Goal: Task Accomplishment & Management: Use online tool/utility

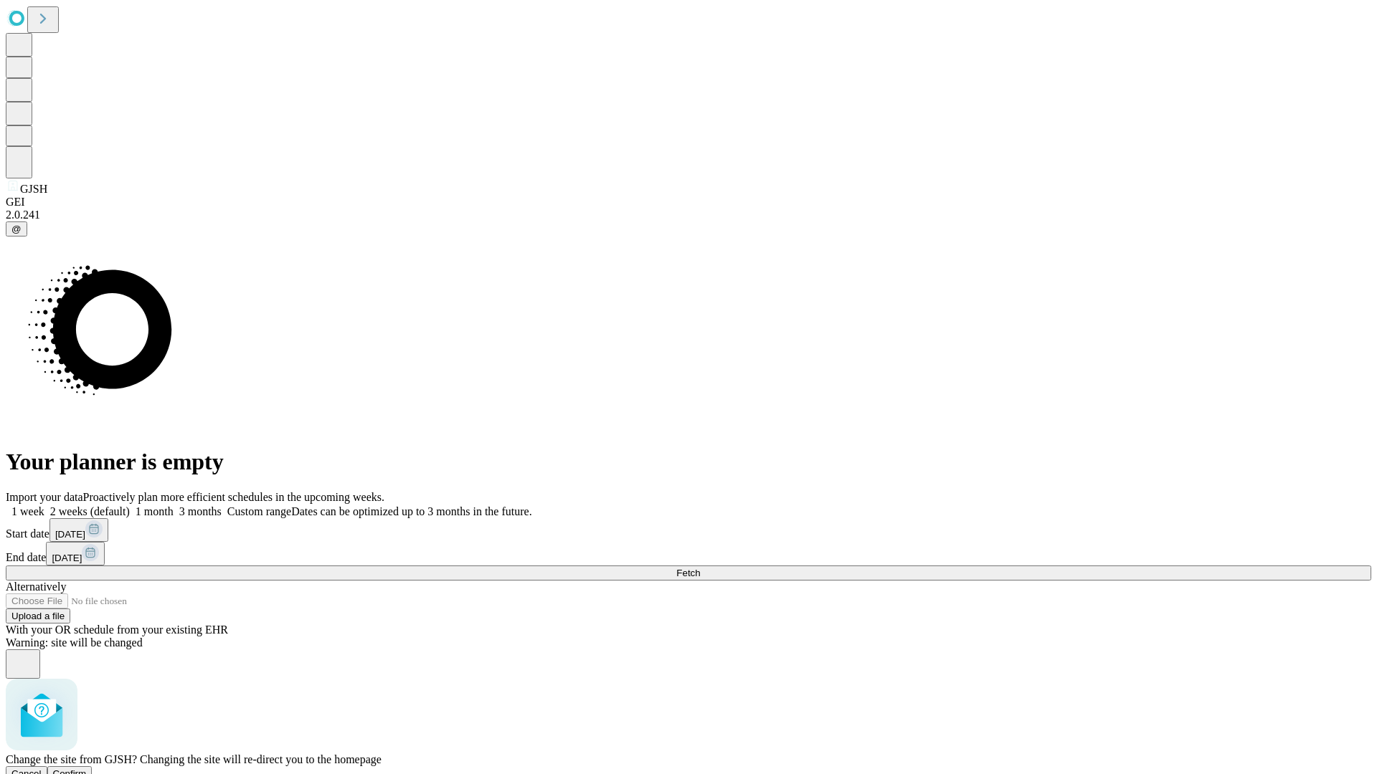
click at [87, 769] on span "Confirm" at bounding box center [70, 774] width 34 height 11
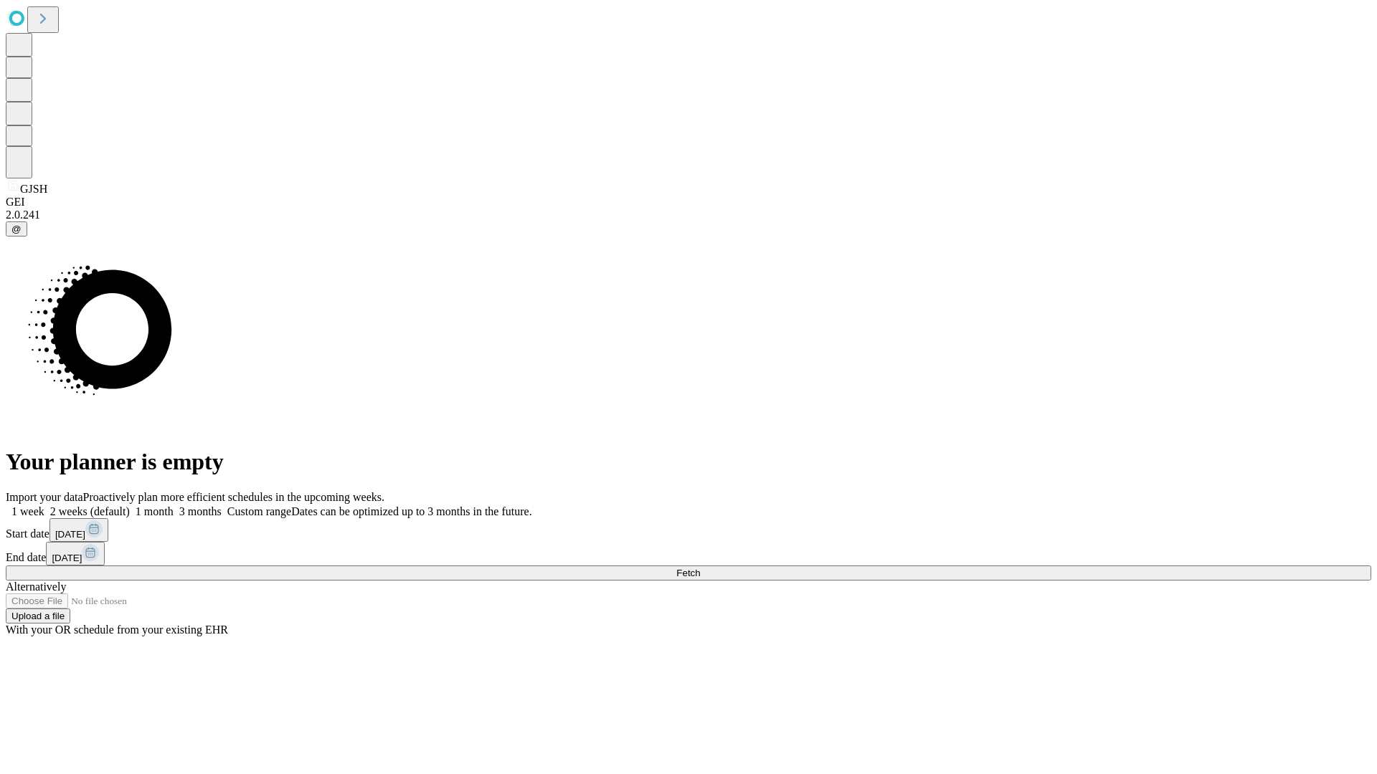
click at [174, 506] on label "1 month" at bounding box center [152, 512] width 44 height 12
click at [700, 568] on span "Fetch" at bounding box center [688, 573] width 24 height 11
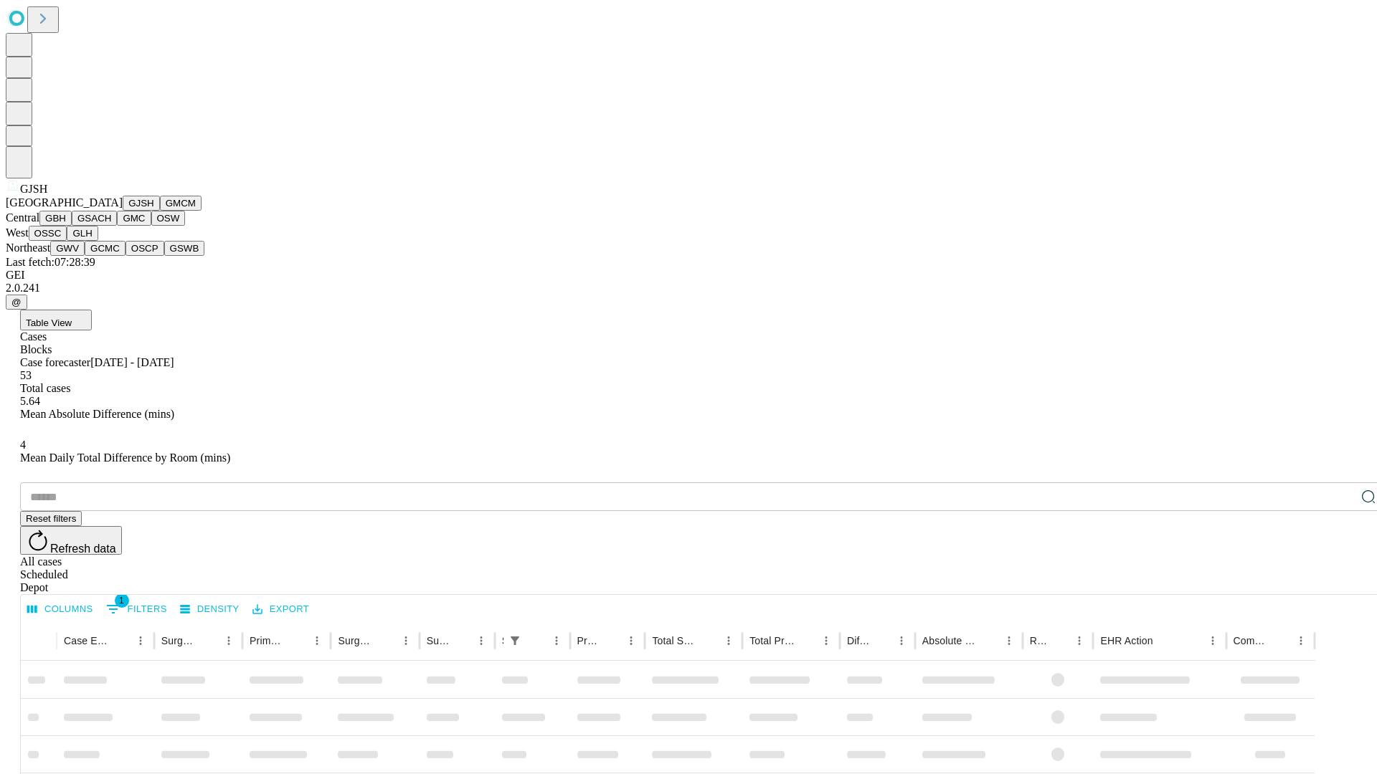
click at [160, 211] on button "GMCM" at bounding box center [181, 203] width 42 height 15
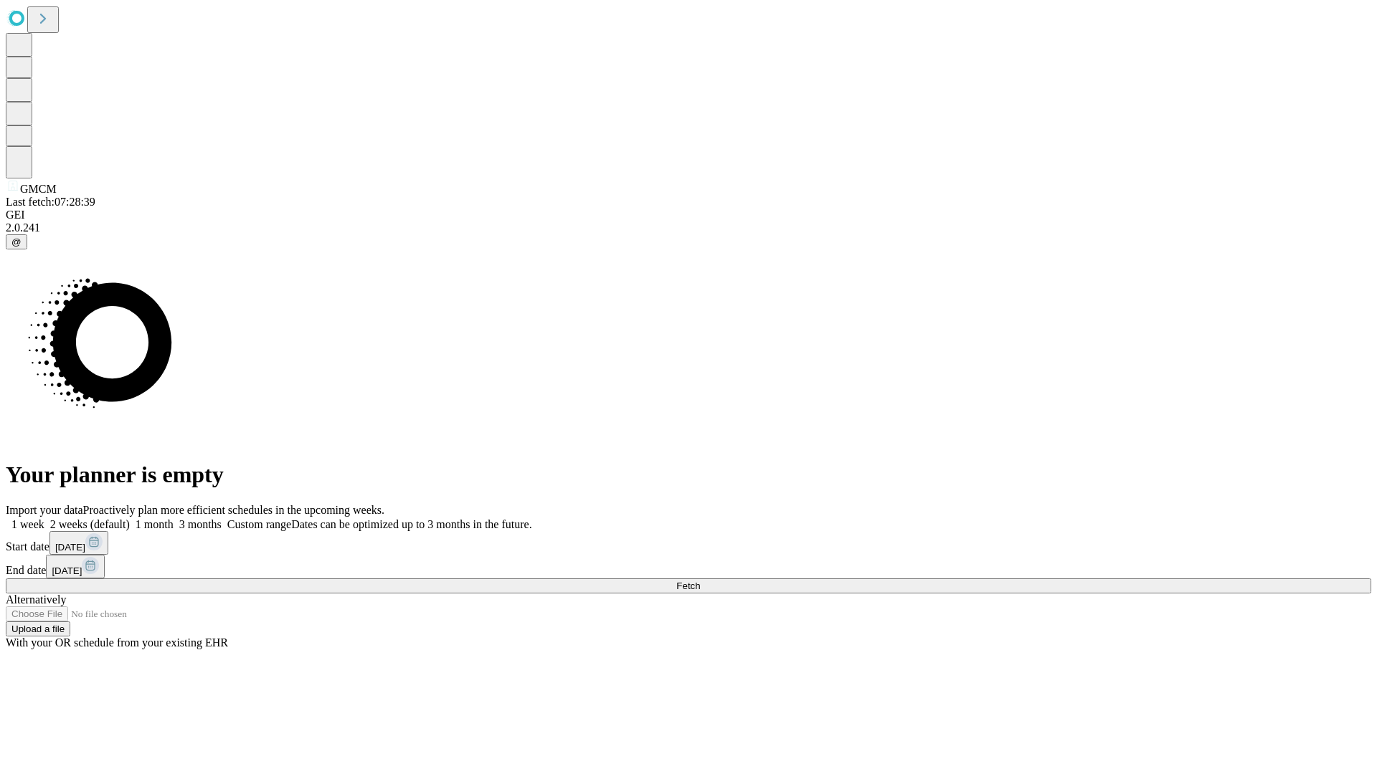
click at [700, 581] on span "Fetch" at bounding box center [688, 586] width 24 height 11
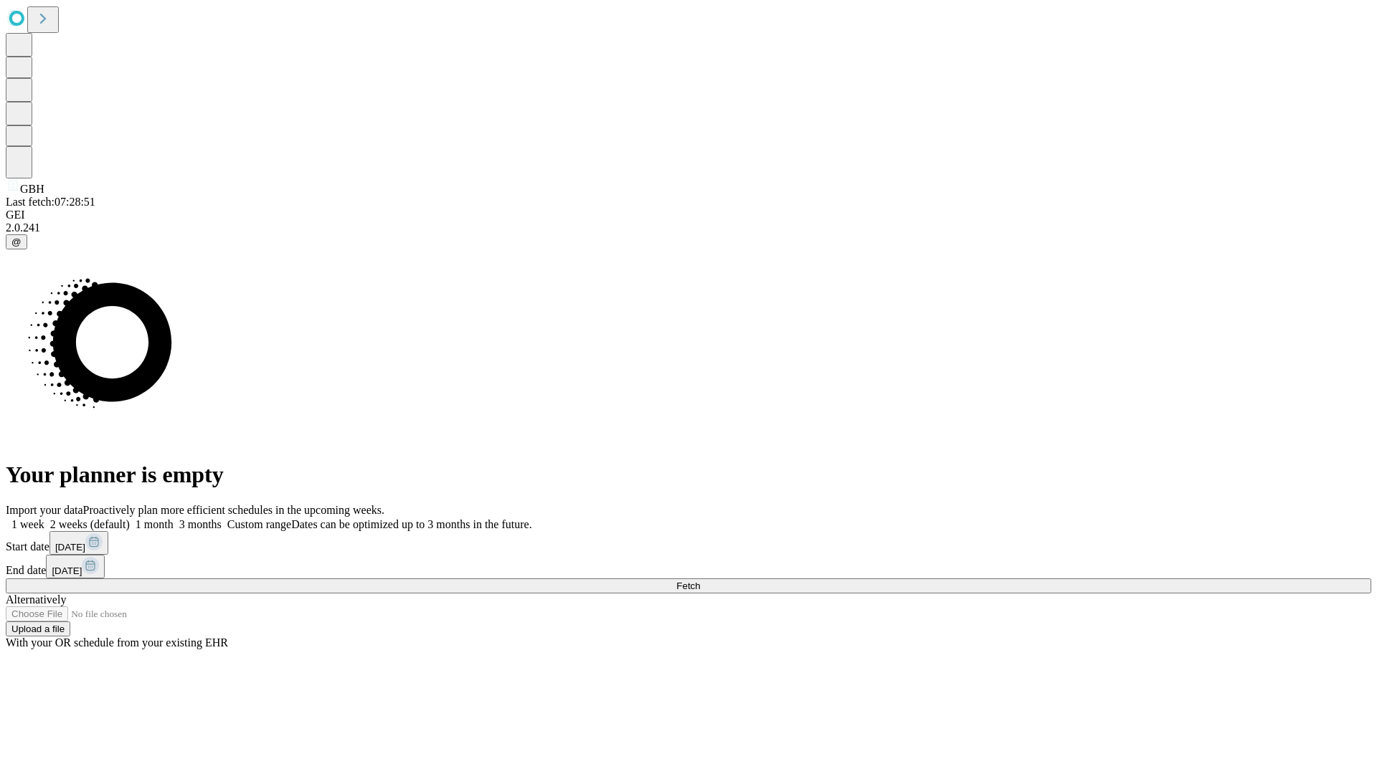
click at [174, 518] on label "1 month" at bounding box center [152, 524] width 44 height 12
click at [700, 581] on span "Fetch" at bounding box center [688, 586] width 24 height 11
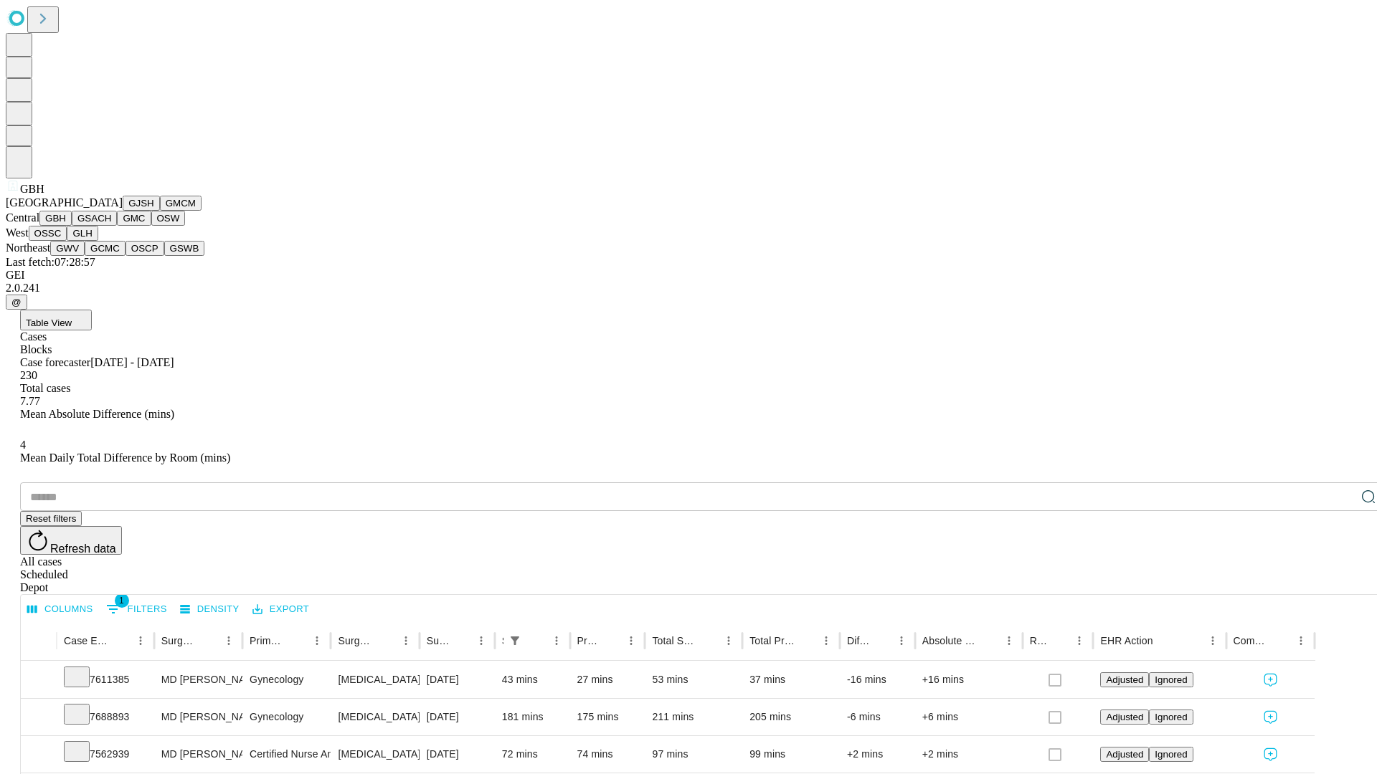
click at [111, 226] on button "GSACH" at bounding box center [94, 218] width 45 height 15
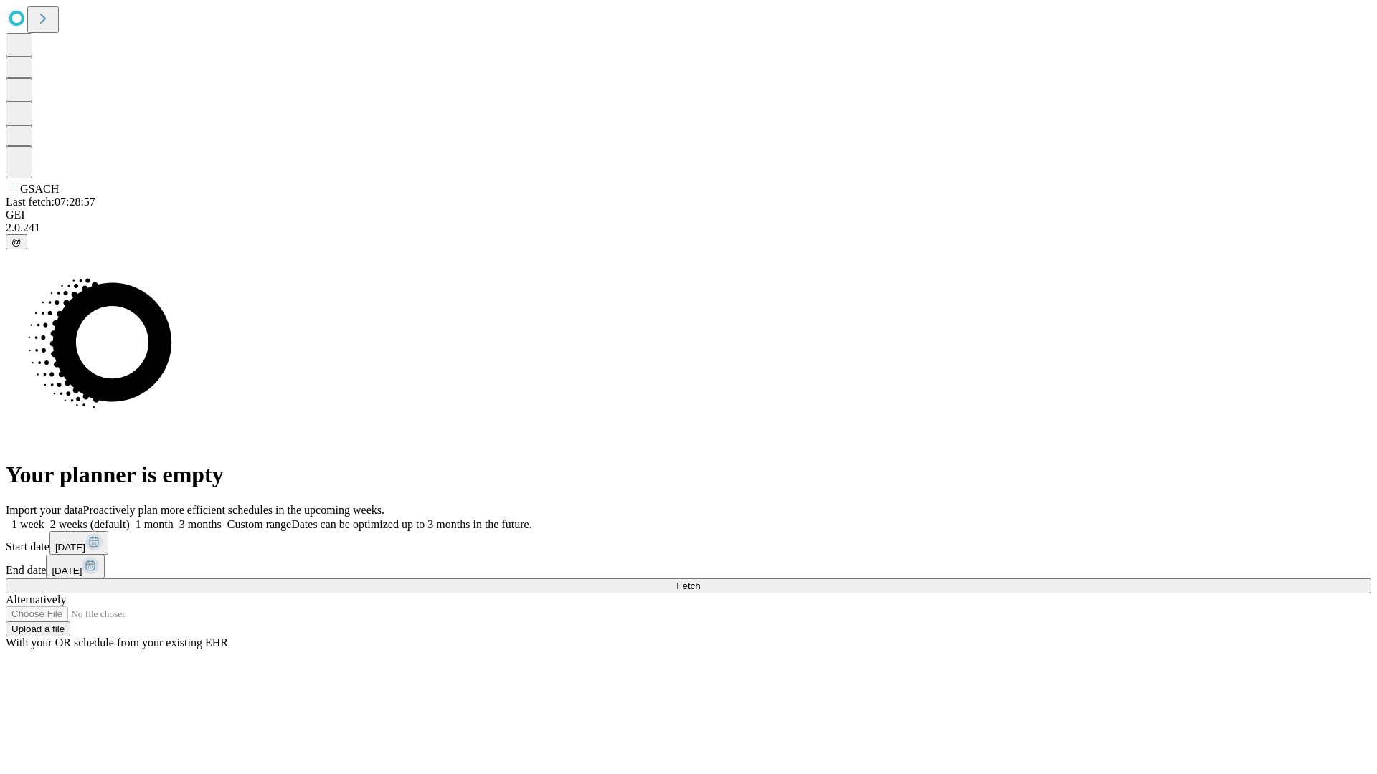
click at [174, 518] on label "1 month" at bounding box center [152, 524] width 44 height 12
click at [700, 581] on span "Fetch" at bounding box center [688, 586] width 24 height 11
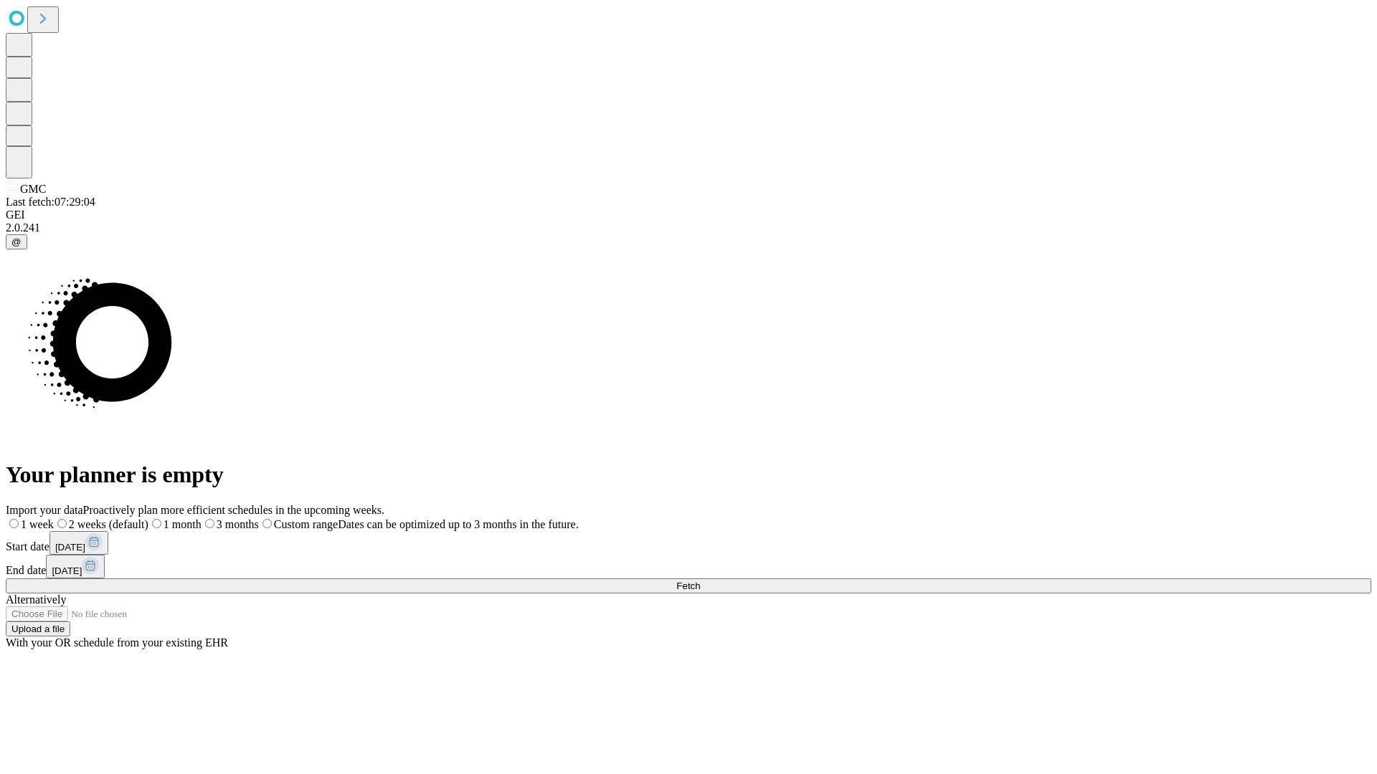
click at [202, 518] on label "1 month" at bounding box center [174, 524] width 53 height 12
click at [700, 581] on span "Fetch" at bounding box center [688, 586] width 24 height 11
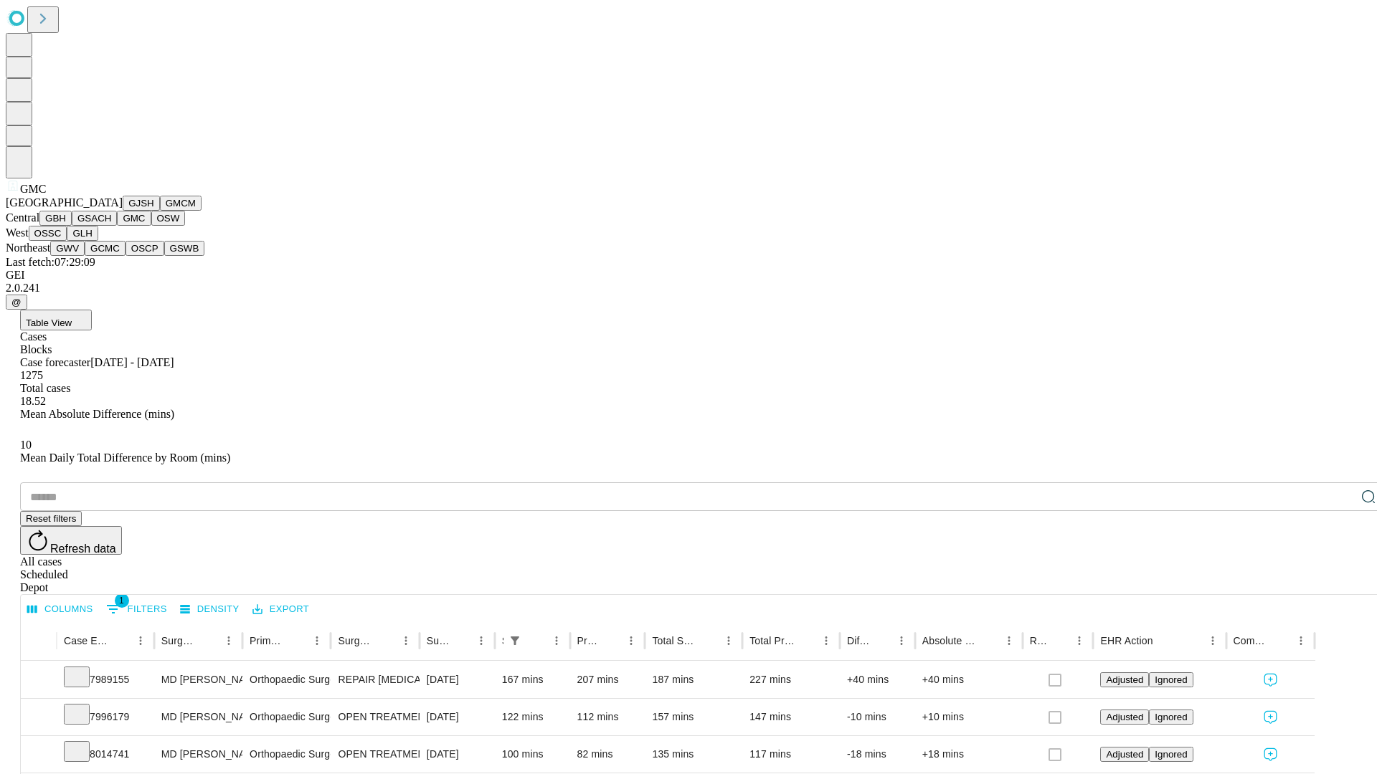
click at [151, 226] on button "OSW" at bounding box center [168, 218] width 34 height 15
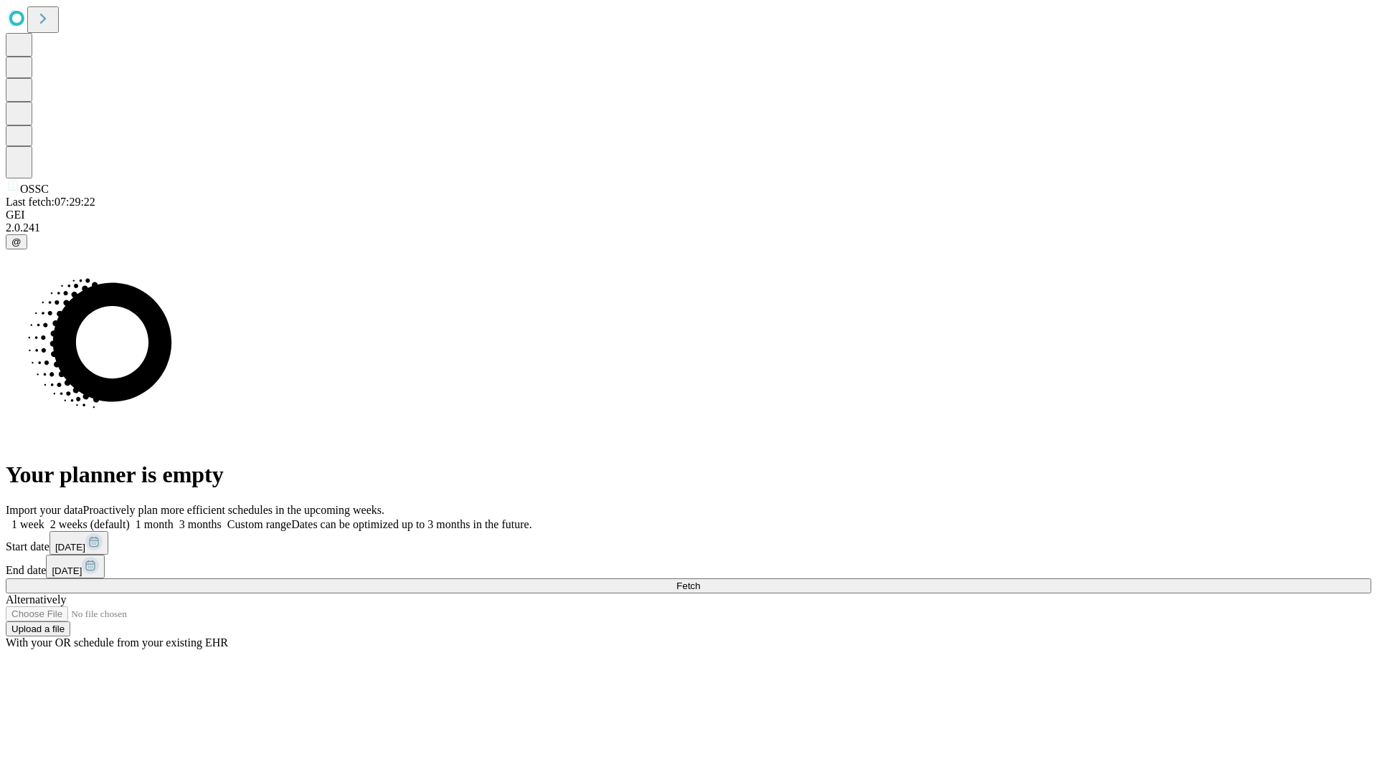
click at [174, 518] on label "1 month" at bounding box center [152, 524] width 44 height 12
click at [700, 581] on span "Fetch" at bounding box center [688, 586] width 24 height 11
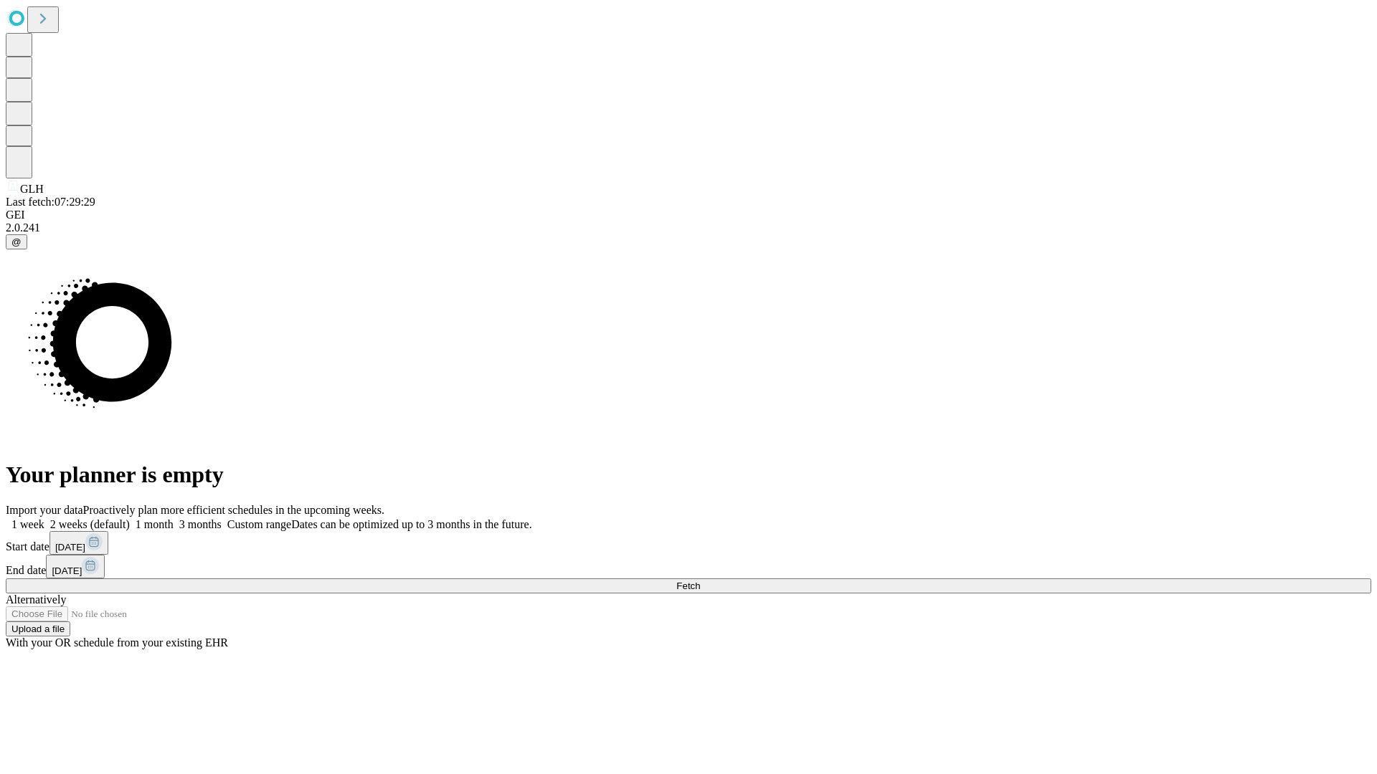
click at [174, 518] on label "1 month" at bounding box center [152, 524] width 44 height 12
click at [700, 581] on span "Fetch" at bounding box center [688, 586] width 24 height 11
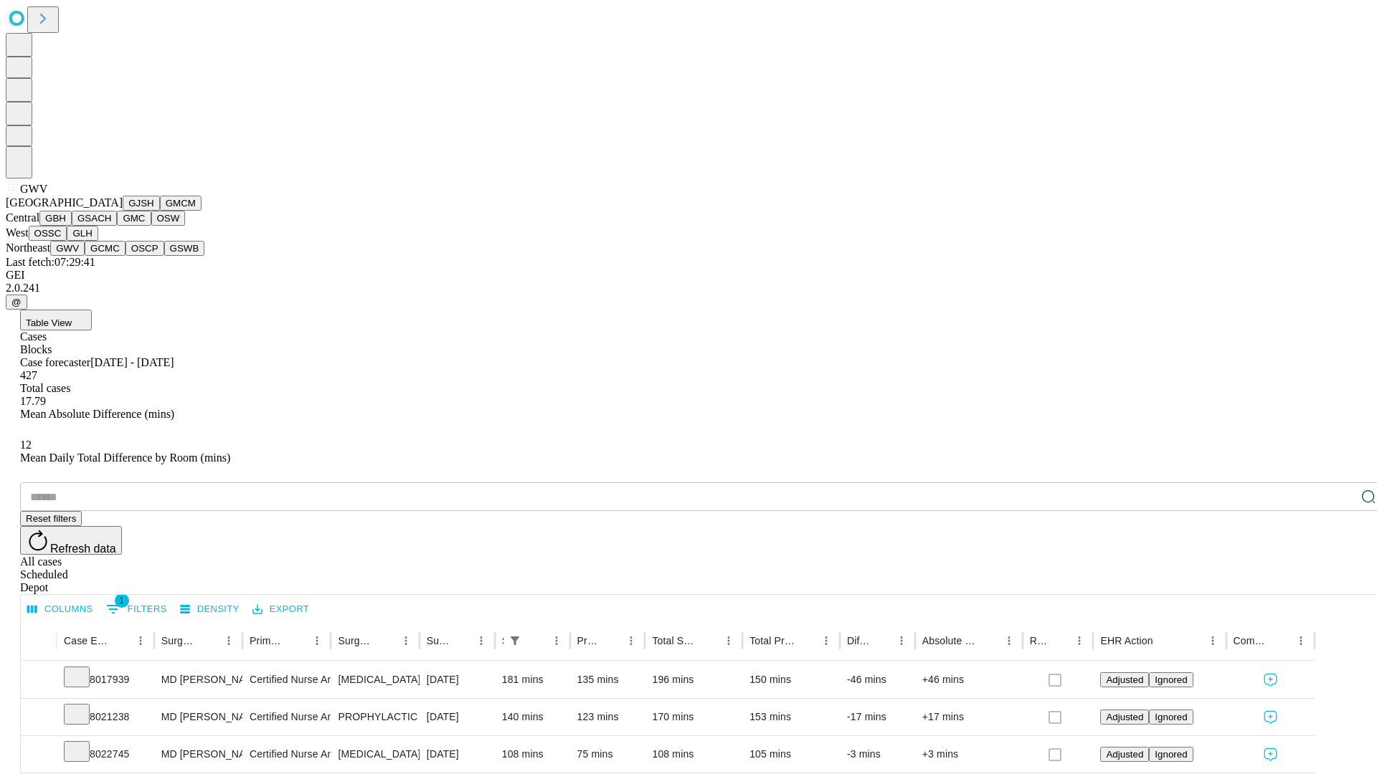
click at [111, 256] on button "GCMC" at bounding box center [105, 248] width 41 height 15
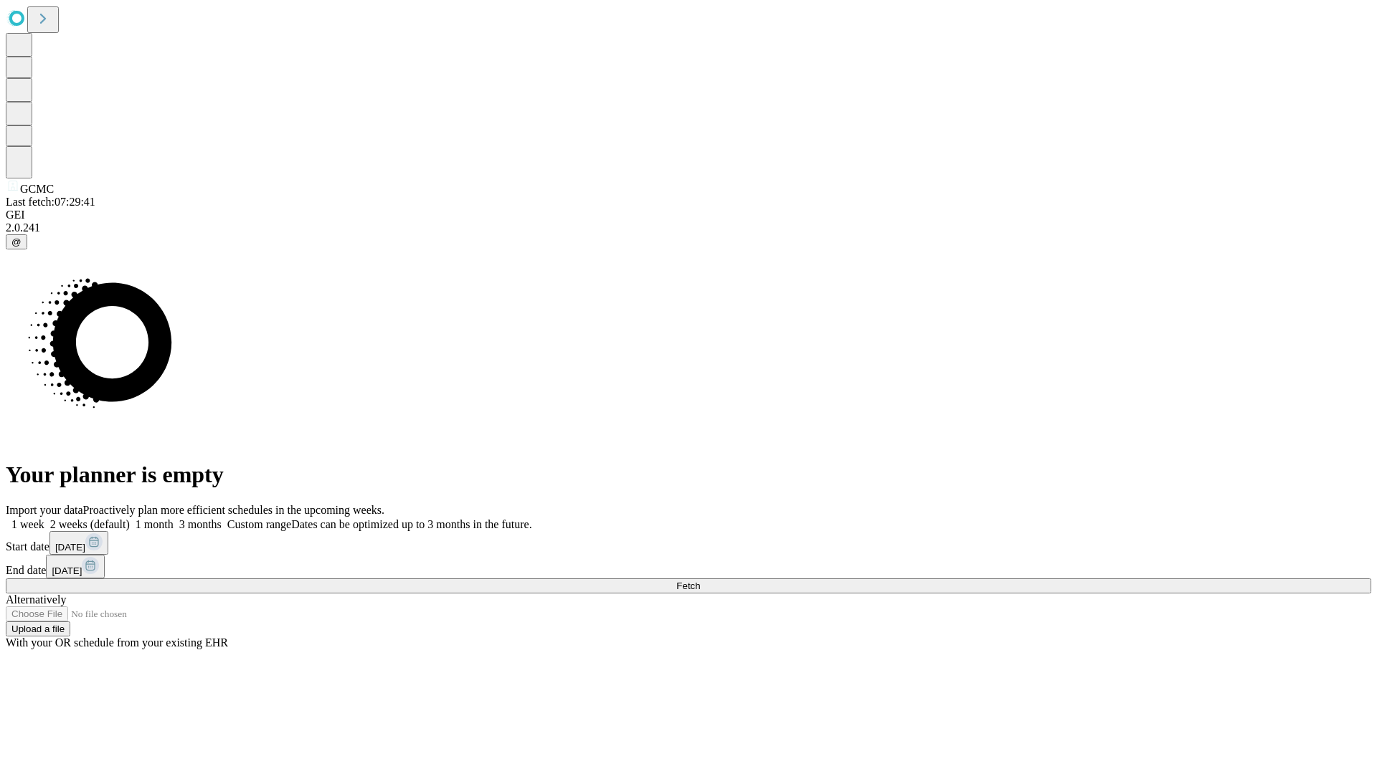
click at [174, 518] on label "1 month" at bounding box center [152, 524] width 44 height 12
click at [700, 581] on span "Fetch" at bounding box center [688, 586] width 24 height 11
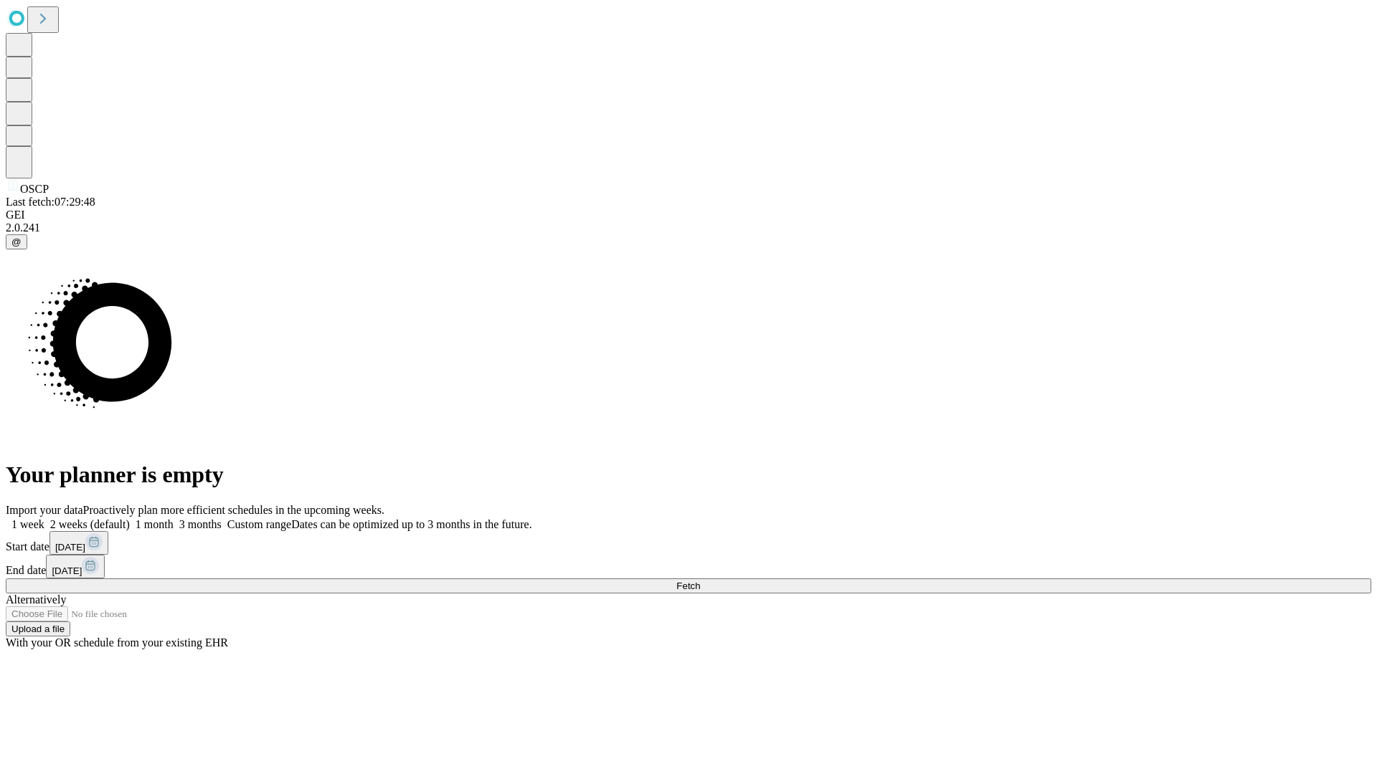
click at [174, 518] on label "1 month" at bounding box center [152, 524] width 44 height 12
click at [700, 581] on span "Fetch" at bounding box center [688, 586] width 24 height 11
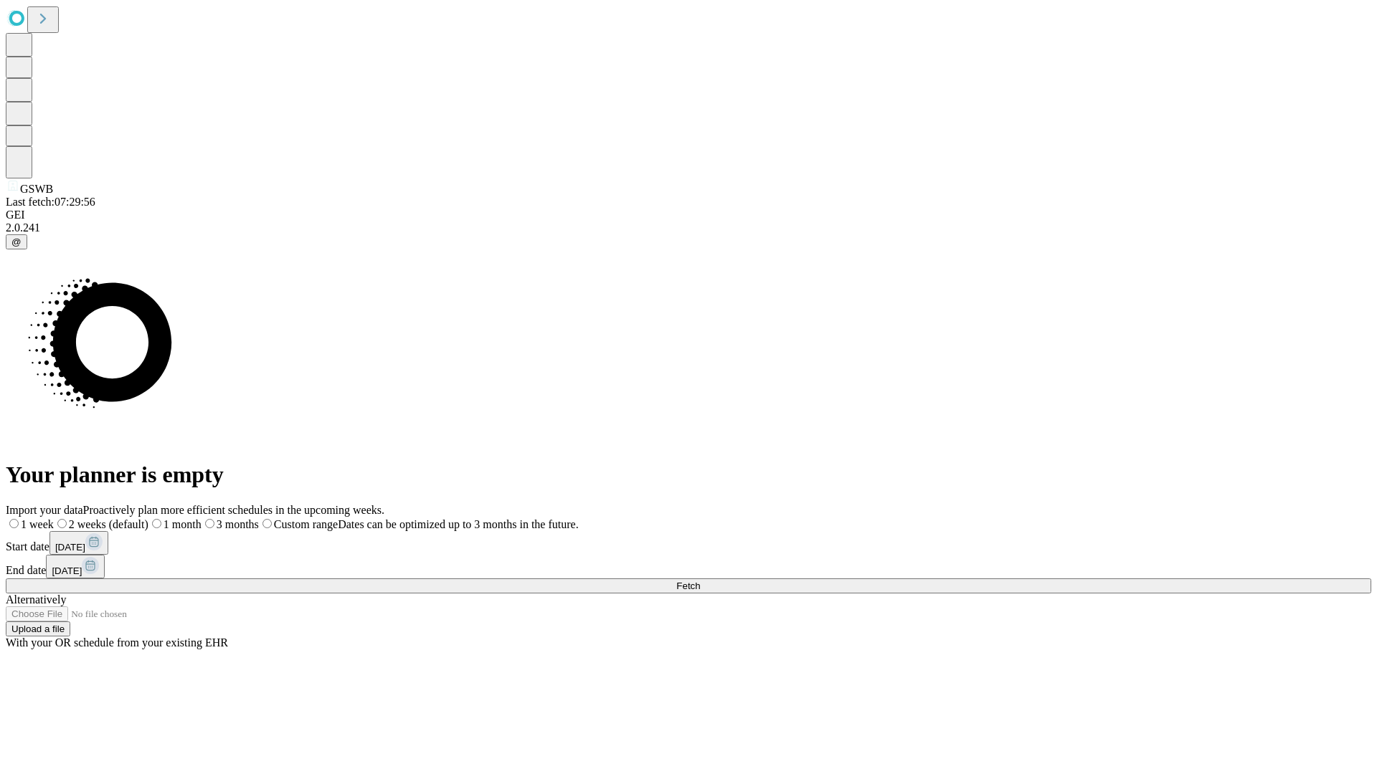
click at [202, 518] on label "1 month" at bounding box center [174, 524] width 53 height 12
click at [700, 581] on span "Fetch" at bounding box center [688, 586] width 24 height 11
